Goal: Information Seeking & Learning: Learn about a topic

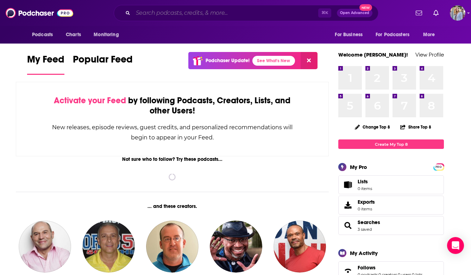
click at [145, 15] on input "Search podcasts, credits, & more..." at bounding box center [225, 12] width 185 height 11
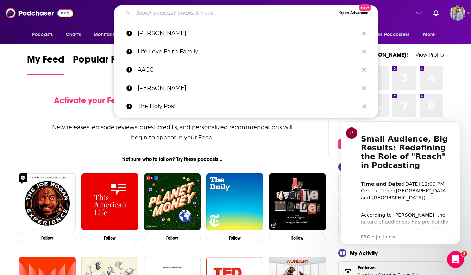
paste input "Culture Apothecary with [PERSON_NAME]"
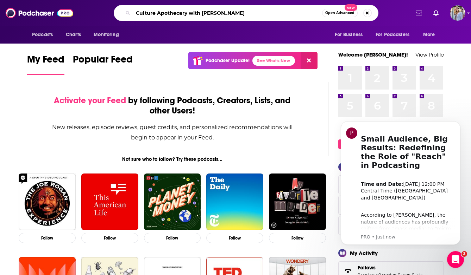
type input "Culture Apothecary with [PERSON_NAME]"
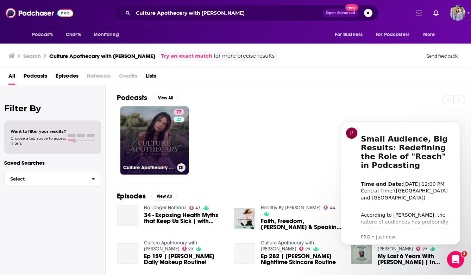
click at [152, 139] on link "77 Culture Apothecary with [PERSON_NAME]" at bounding box center [154, 141] width 68 height 68
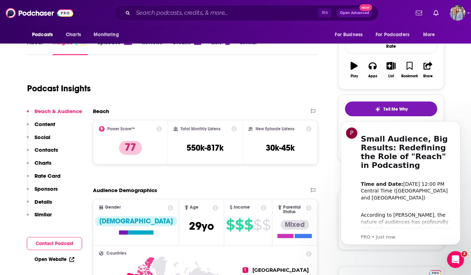
scroll to position [93, 0]
